Goal: Transaction & Acquisition: Subscribe to service/newsletter

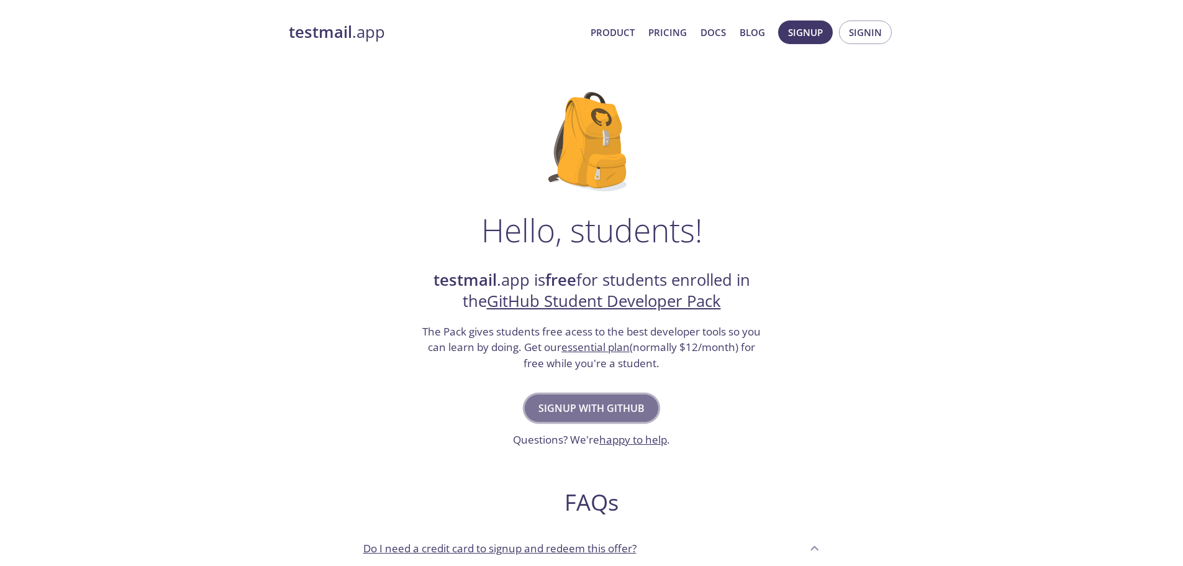
click at [579, 407] on span "Signup with GitHub" at bounding box center [592, 407] width 106 height 17
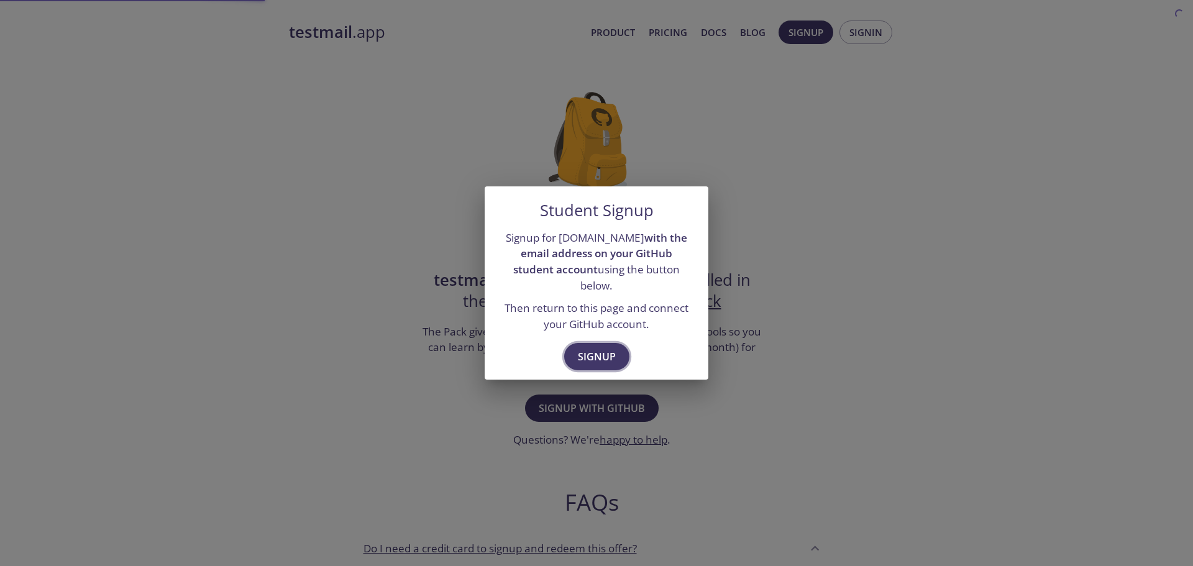
click at [594, 348] on span "Signup" at bounding box center [597, 356] width 38 height 17
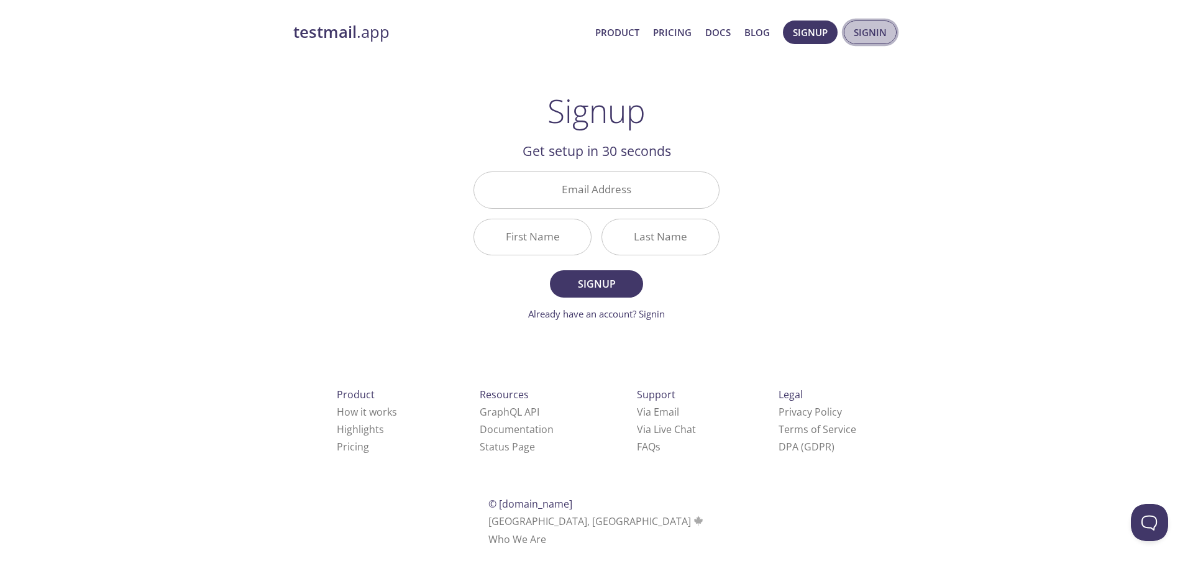
click at [861, 28] on span "Signin" at bounding box center [869, 32] width 33 height 16
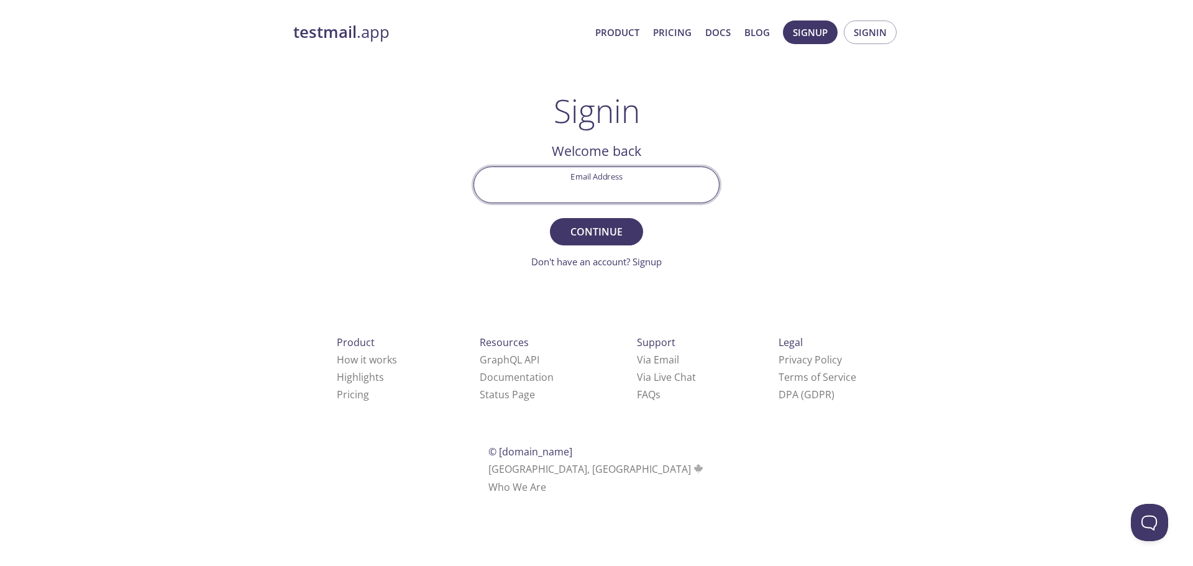
click at [608, 187] on input "Email Address" at bounding box center [596, 184] width 245 height 35
